Goal: Find specific page/section: Find specific page/section

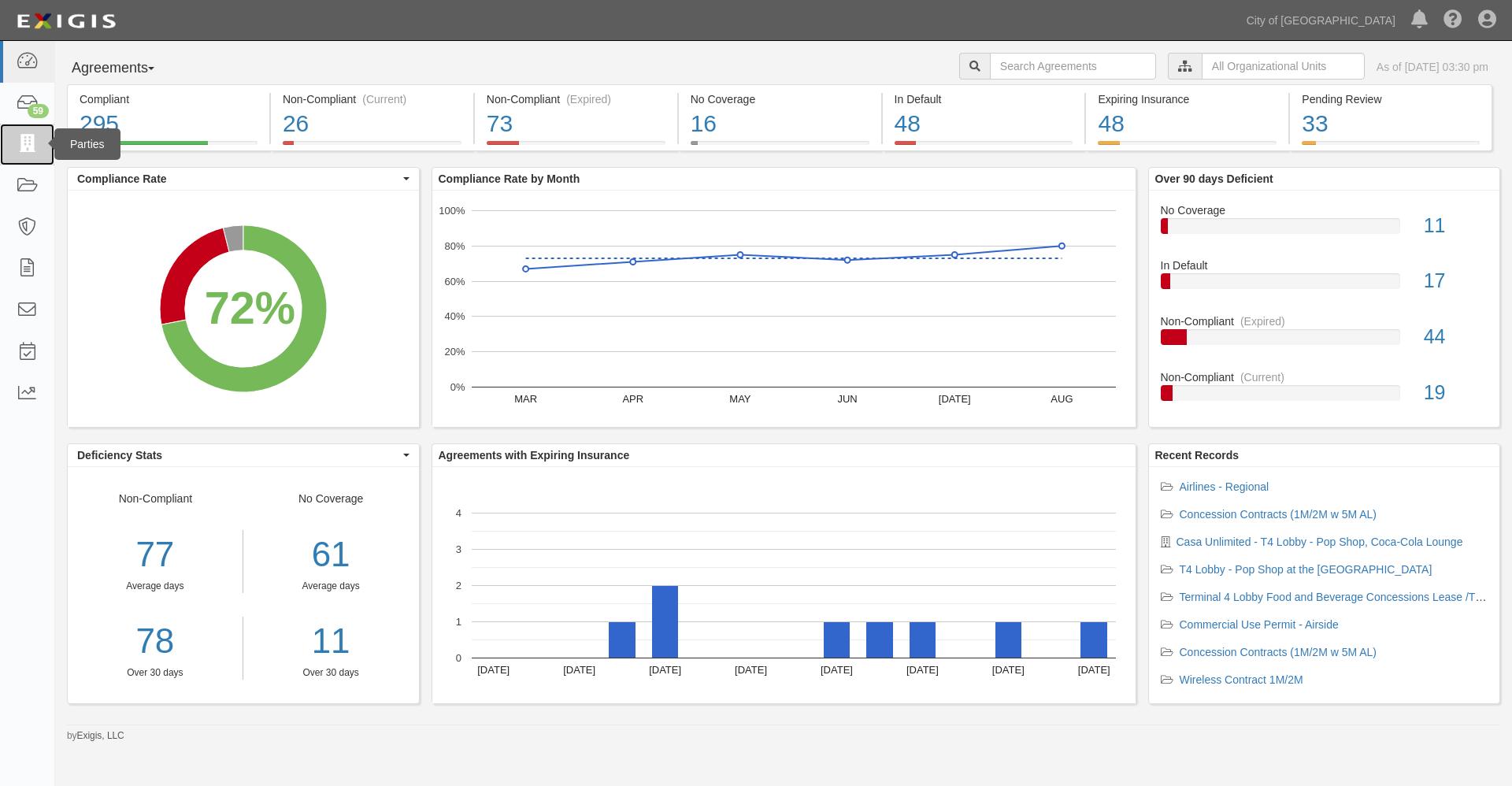
click at [27, 138] on icon at bounding box center [27, 144] width 22 height 18
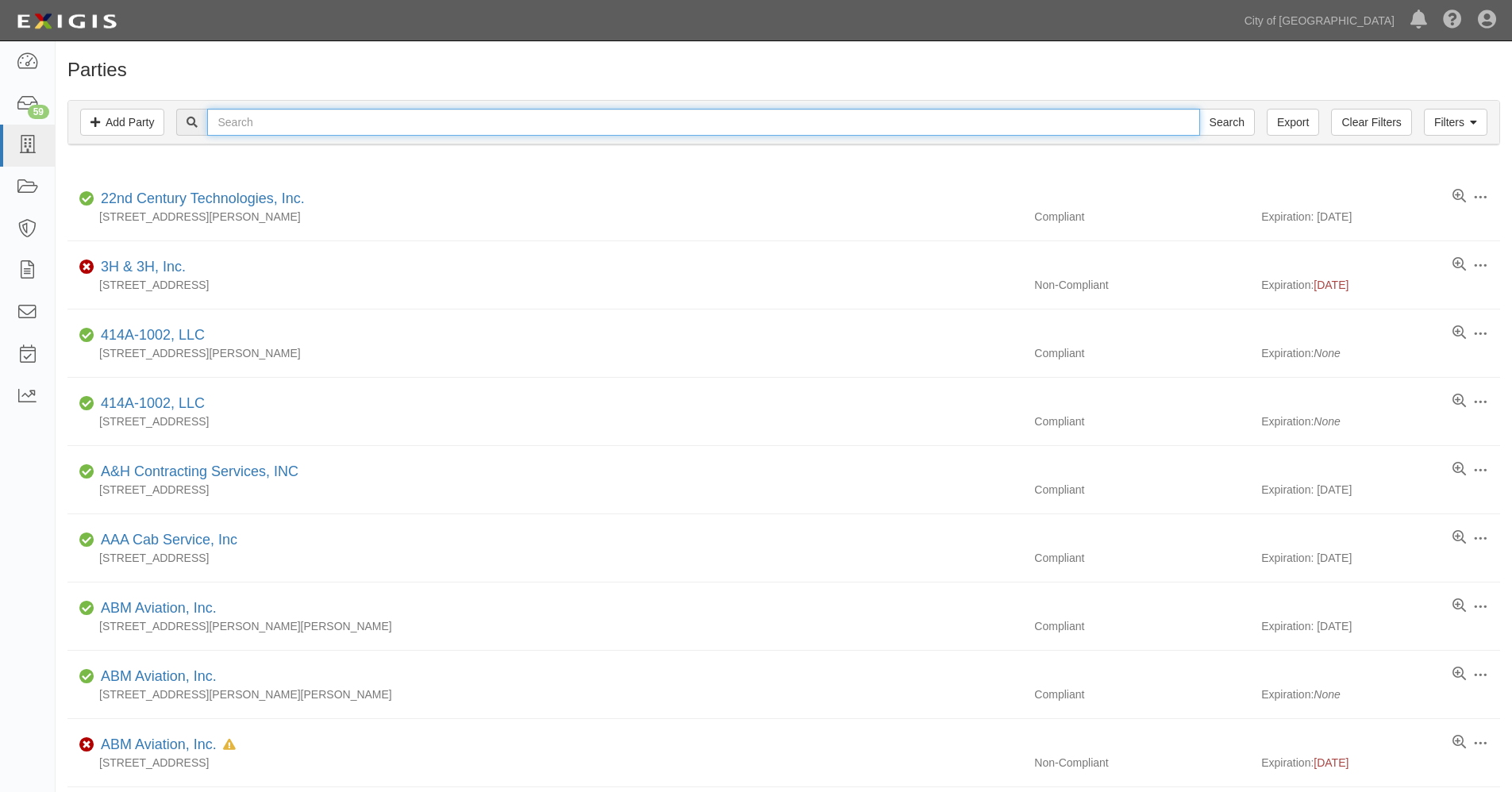
drag, startPoint x: 317, startPoint y: 123, endPoint x: 347, endPoint y: 129, distance: 30.6
click at [337, 123] on input "text" at bounding box center [704, 123] width 992 height 27
type input "advanced air"
click at [1200, 109] on input "Search" at bounding box center [1227, 123] width 55 height 27
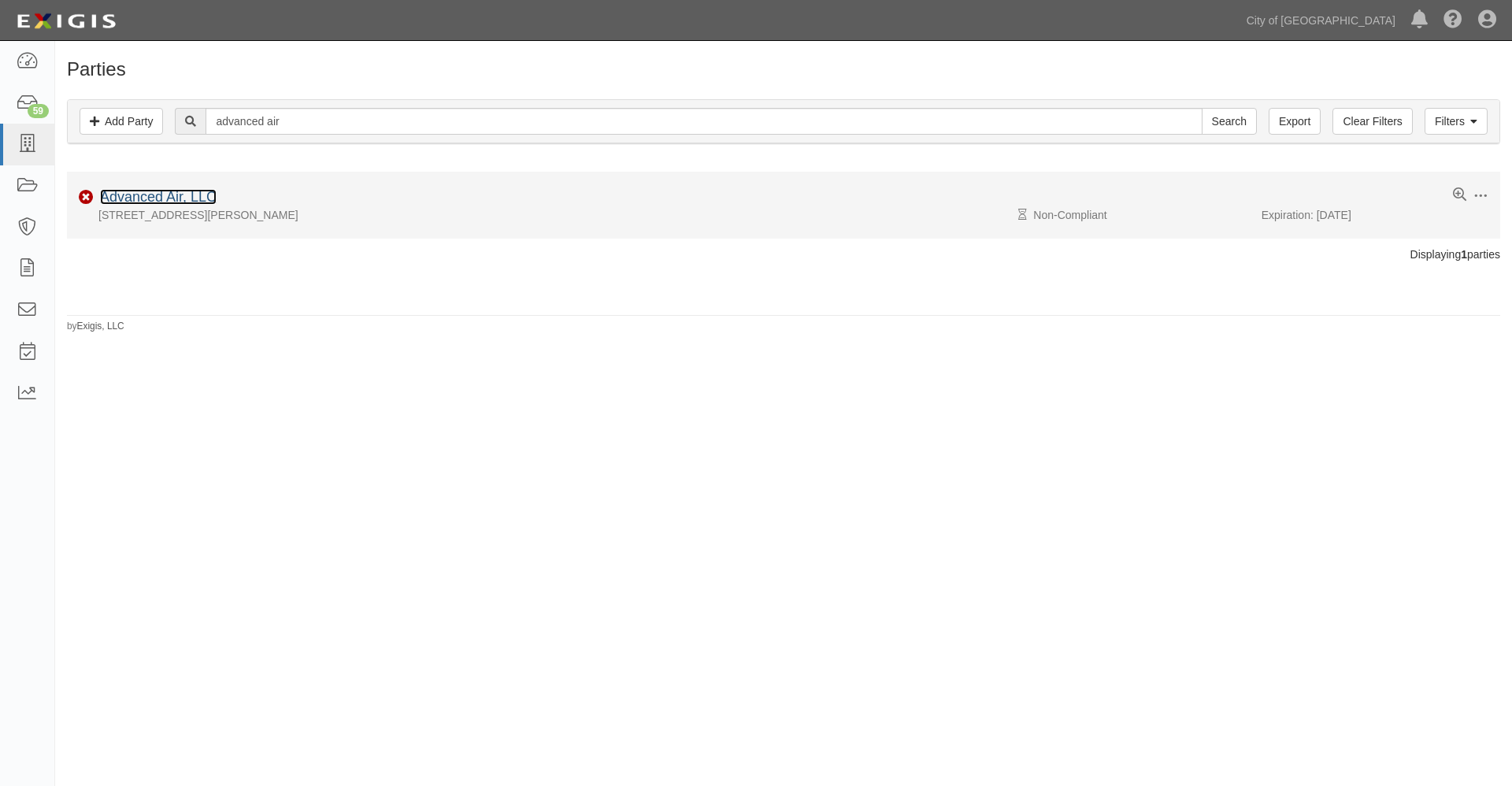
click at [190, 192] on link "Advanced Air, LLC" at bounding box center [158, 197] width 117 height 16
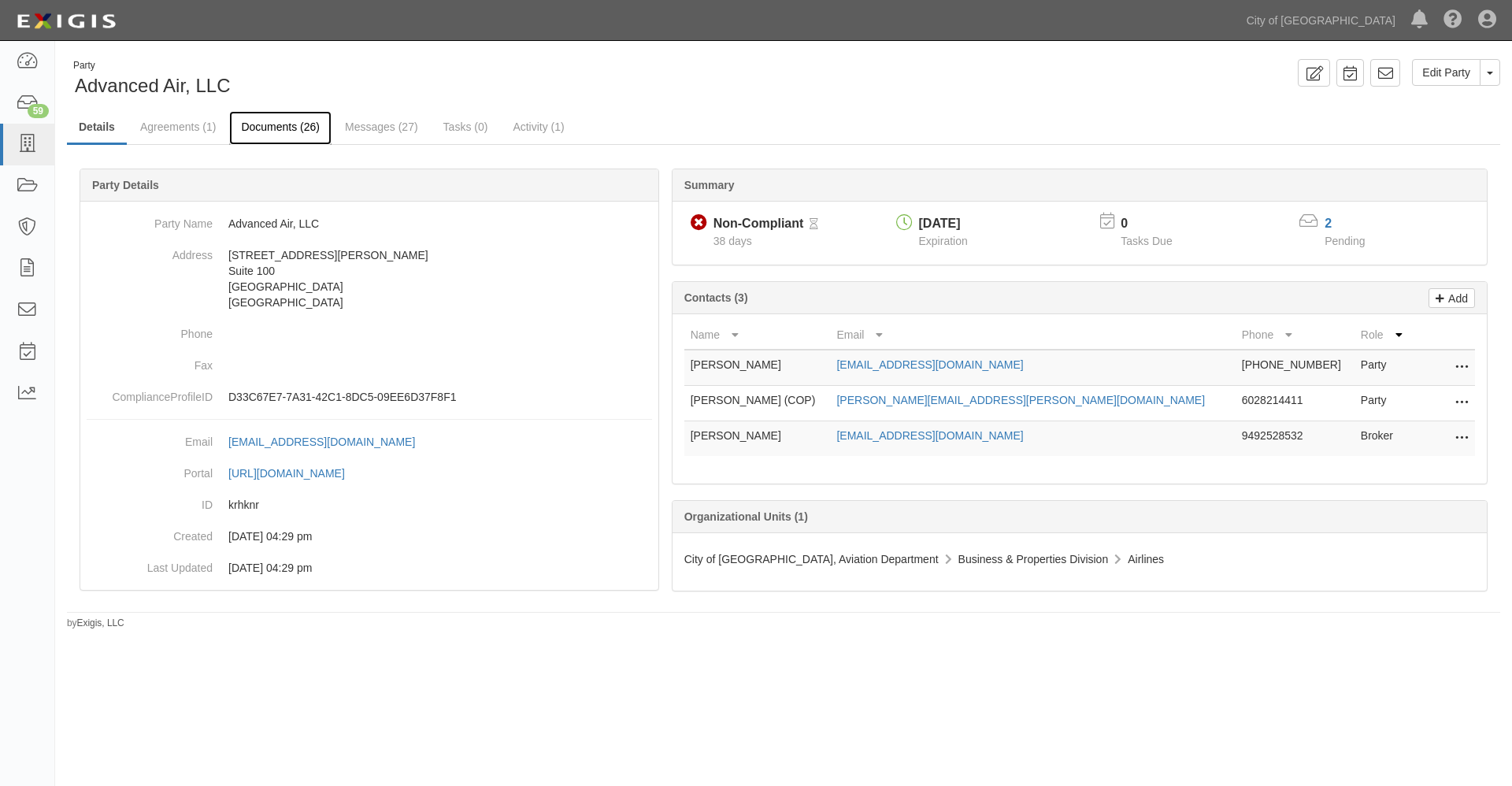
click at [305, 126] on link "Documents (26)" at bounding box center [280, 128] width 103 height 34
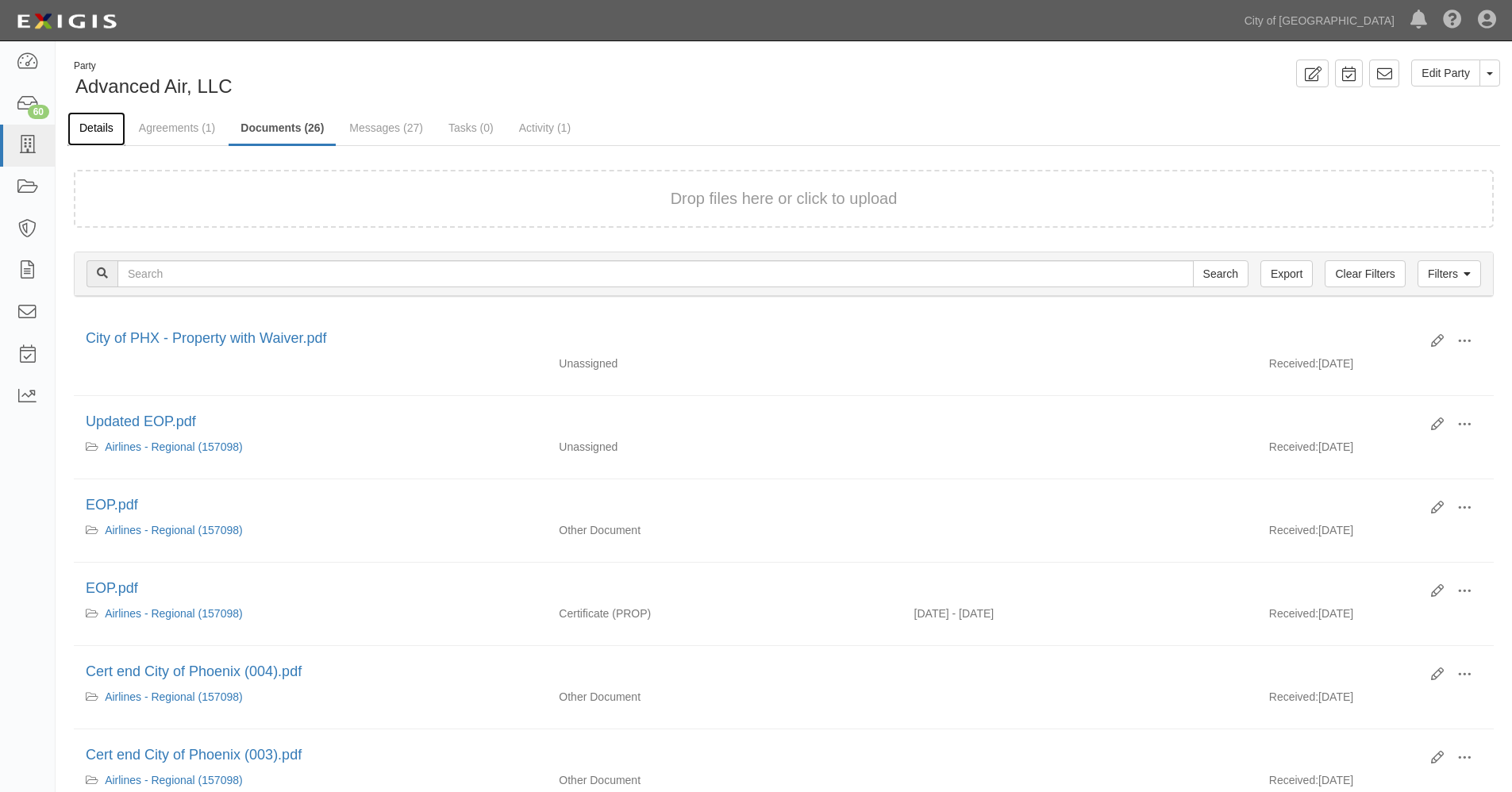
click at [111, 126] on link "Details" at bounding box center [96, 129] width 58 height 34
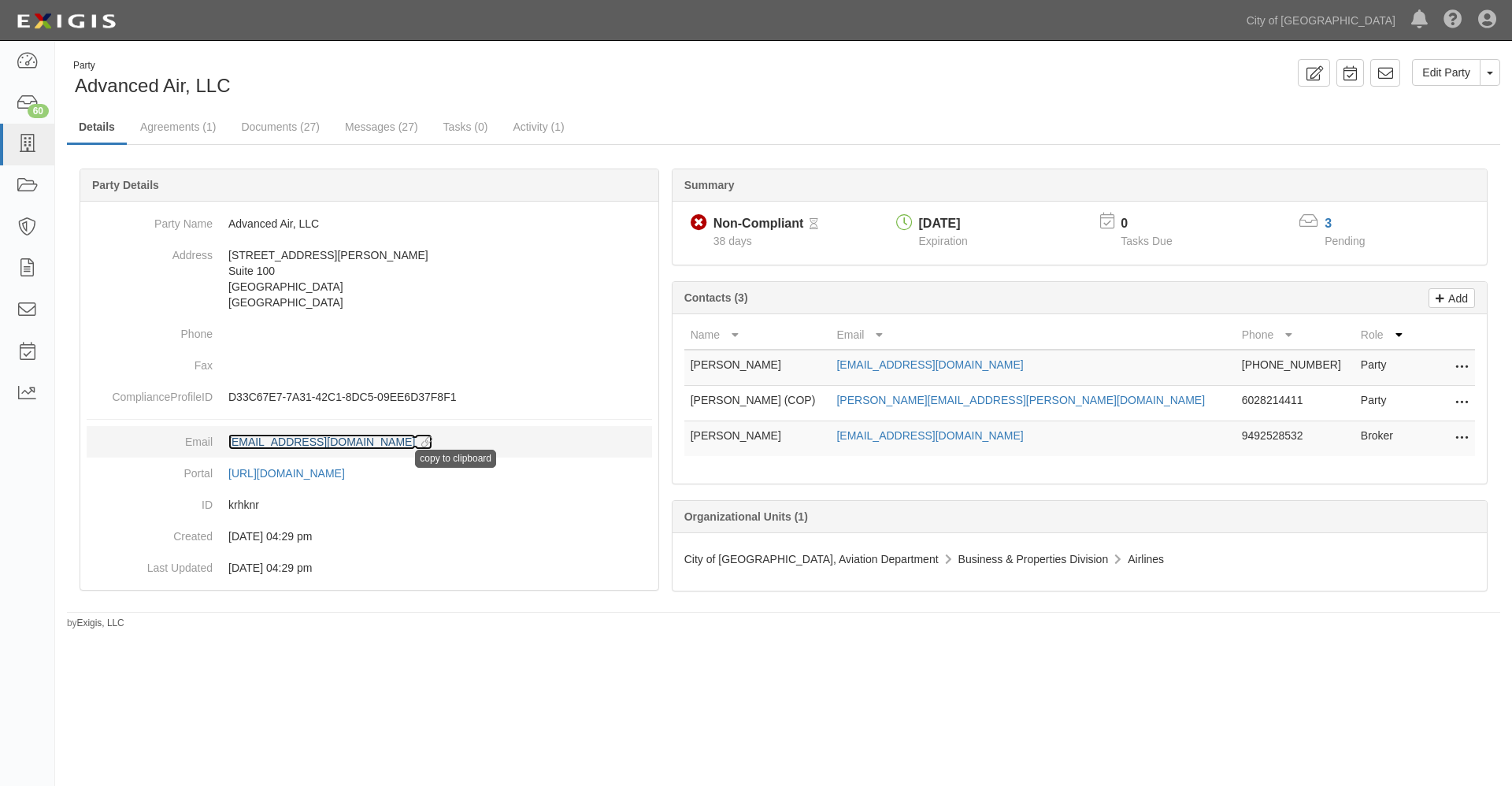
click at [415, 440] on icon at bounding box center [424, 443] width 17 height 11
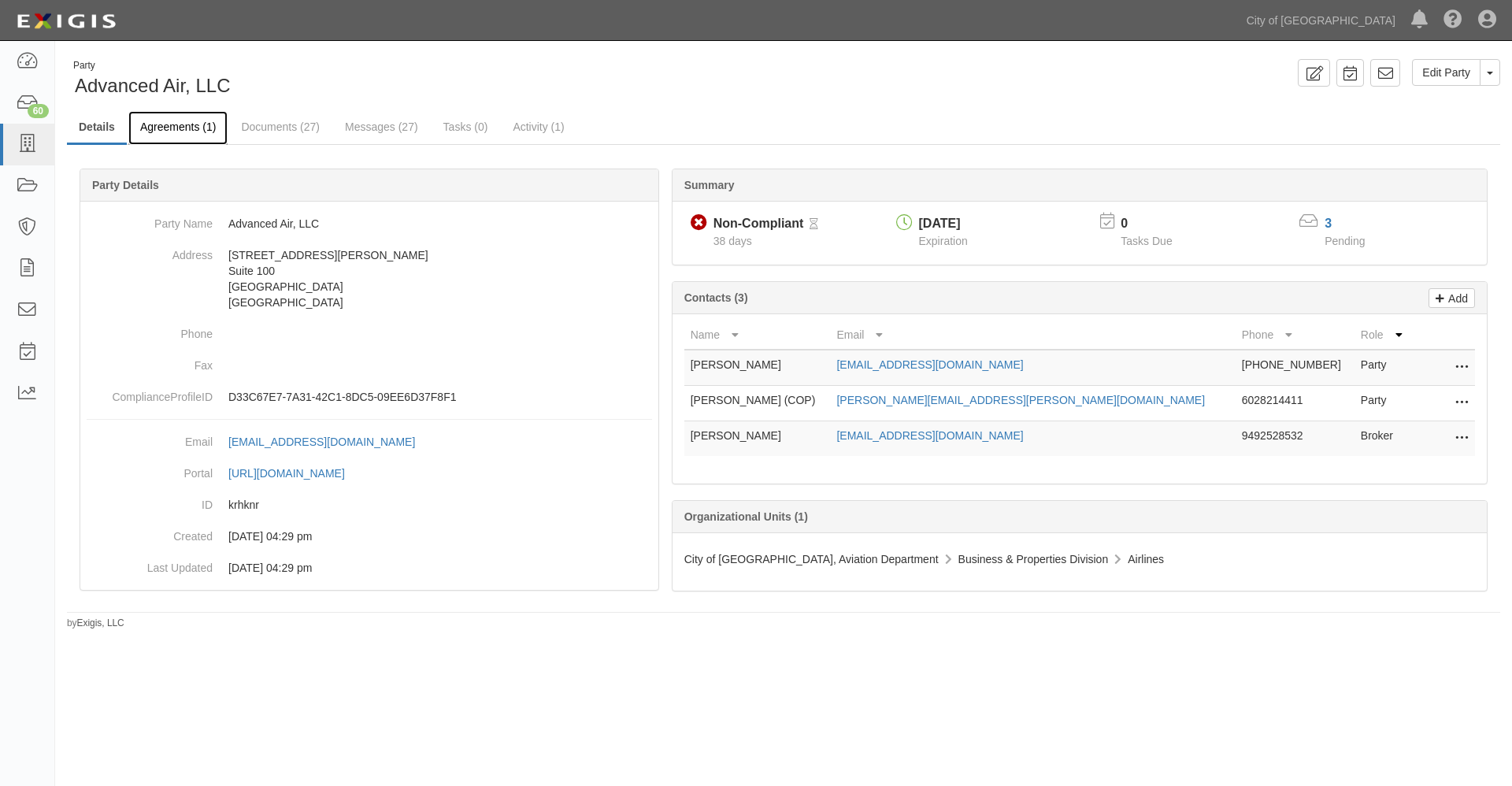
click at [184, 126] on link "Agreements (1)" at bounding box center [177, 128] width 99 height 34
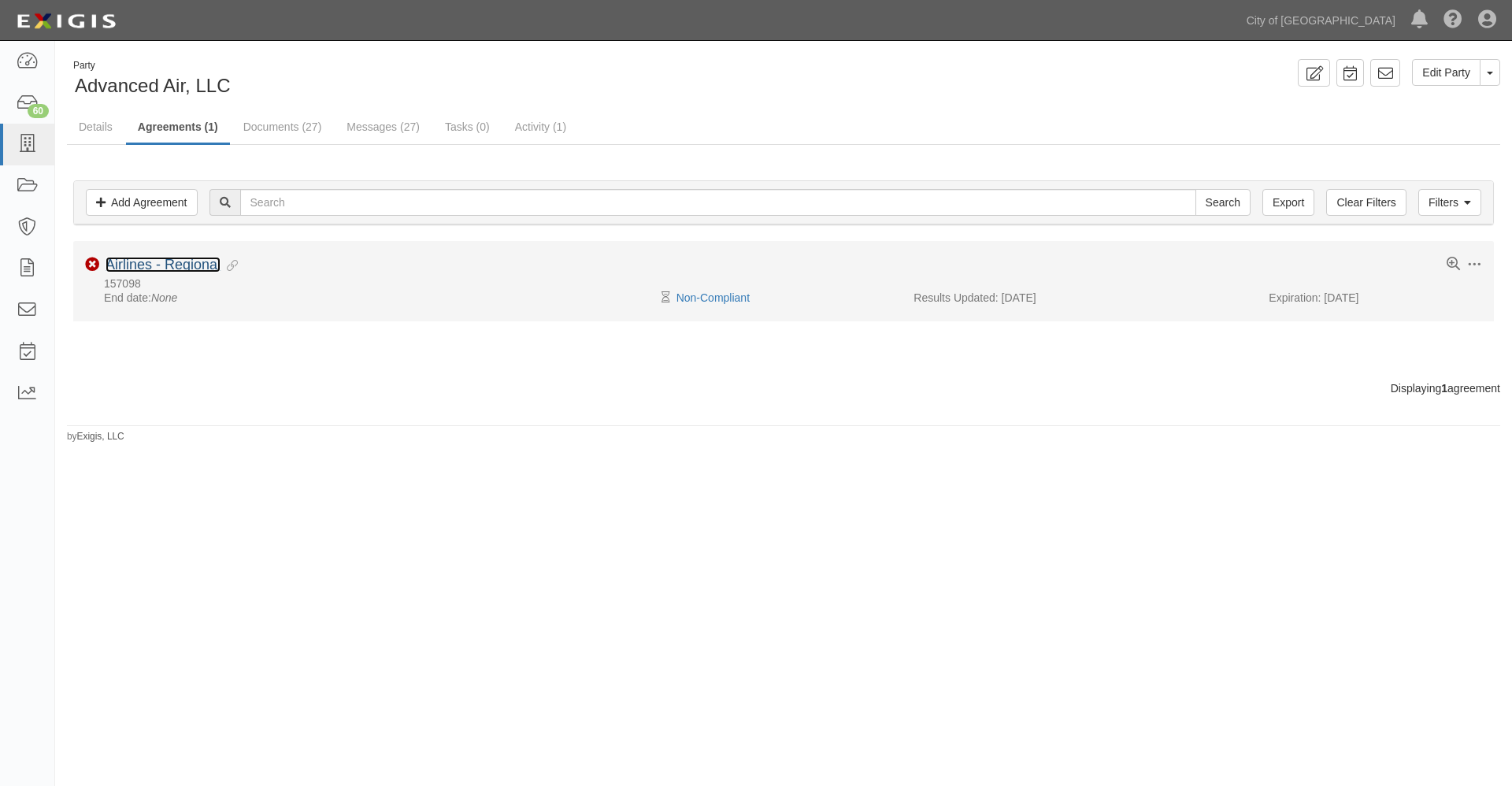
click at [182, 265] on link "Airlines - Regional" at bounding box center [163, 265] width 115 height 16
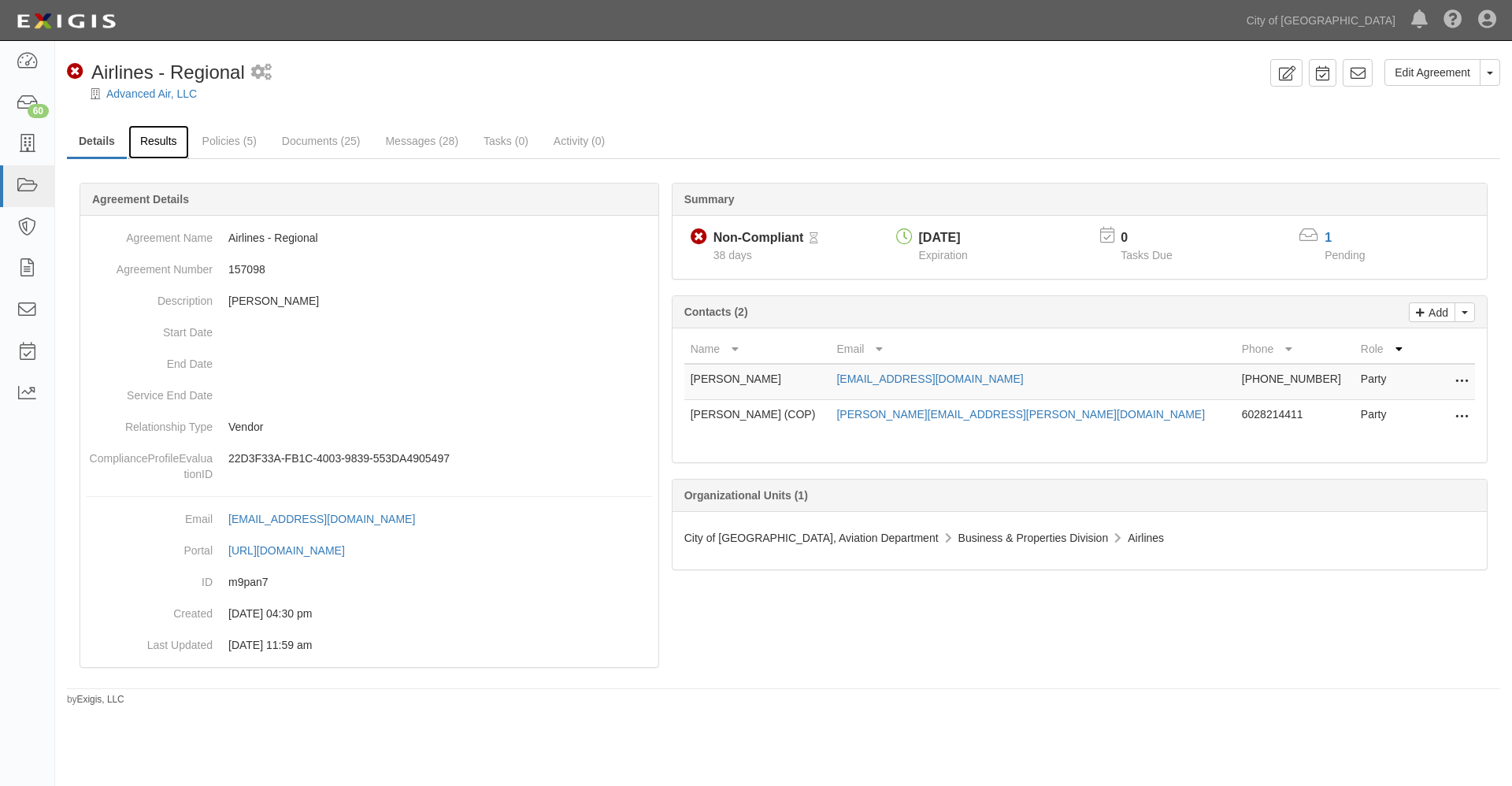
click at [155, 139] on link "Results" at bounding box center [158, 141] width 60 height 34
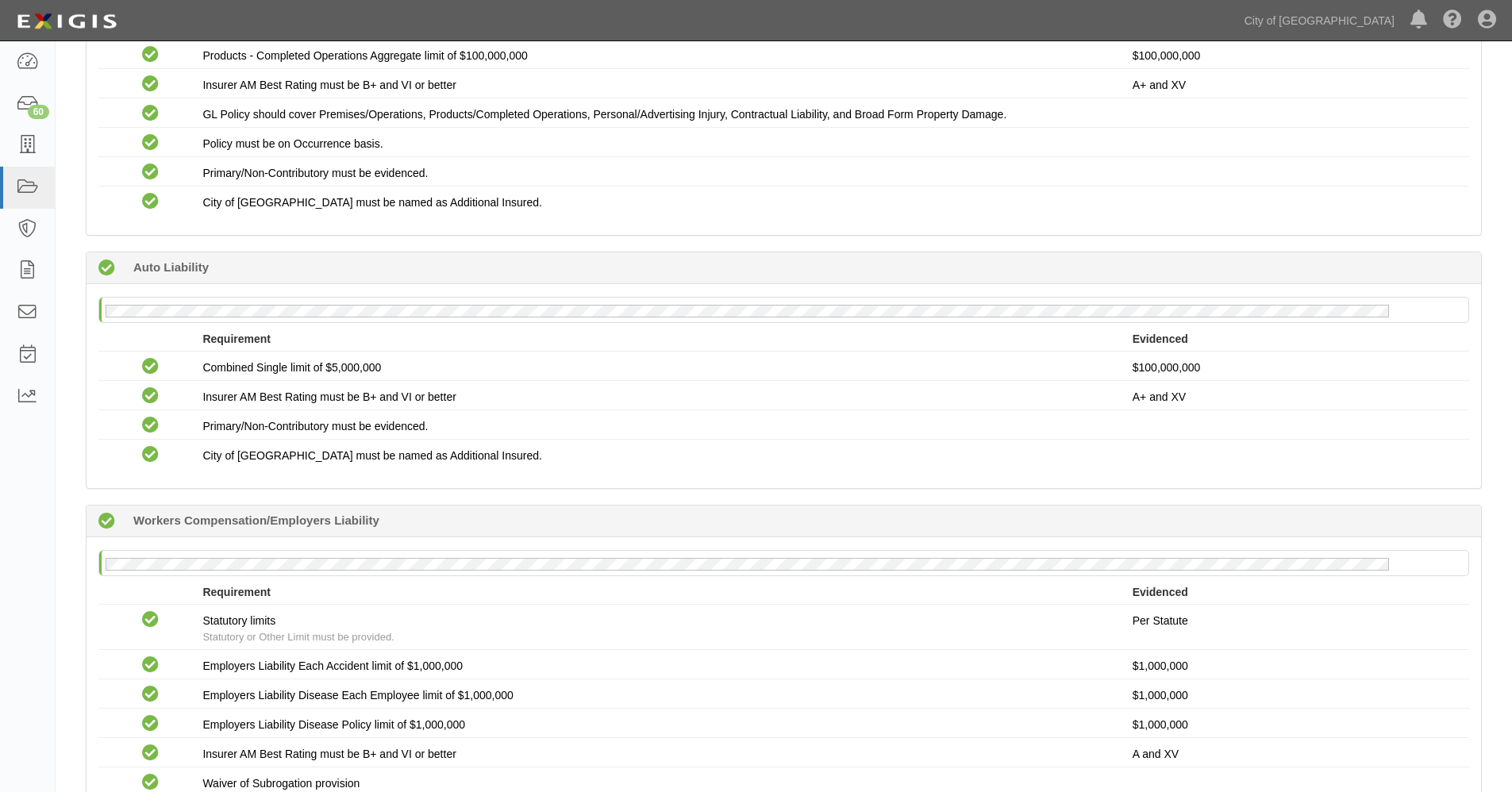
scroll to position [1648, 0]
